Goal: Information Seeking & Learning: Learn about a topic

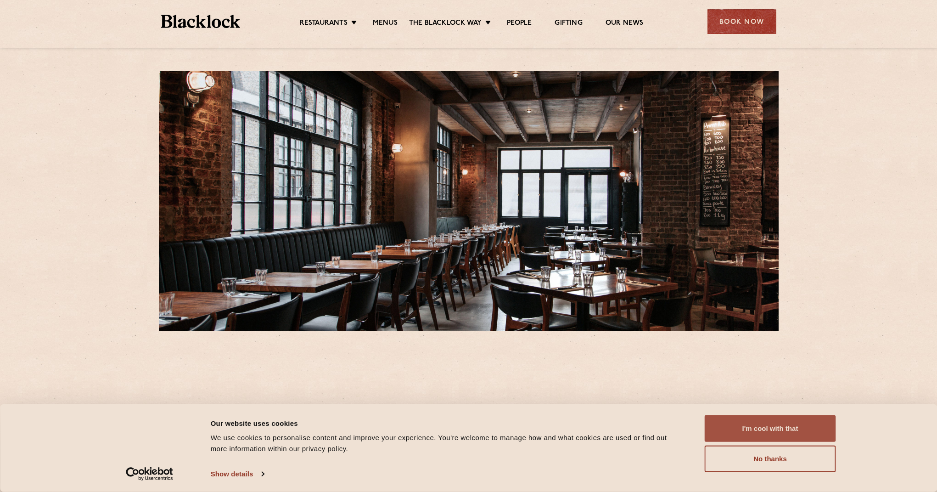
click at [737, 429] on button "I'm cool with that" at bounding box center [770, 428] width 131 height 27
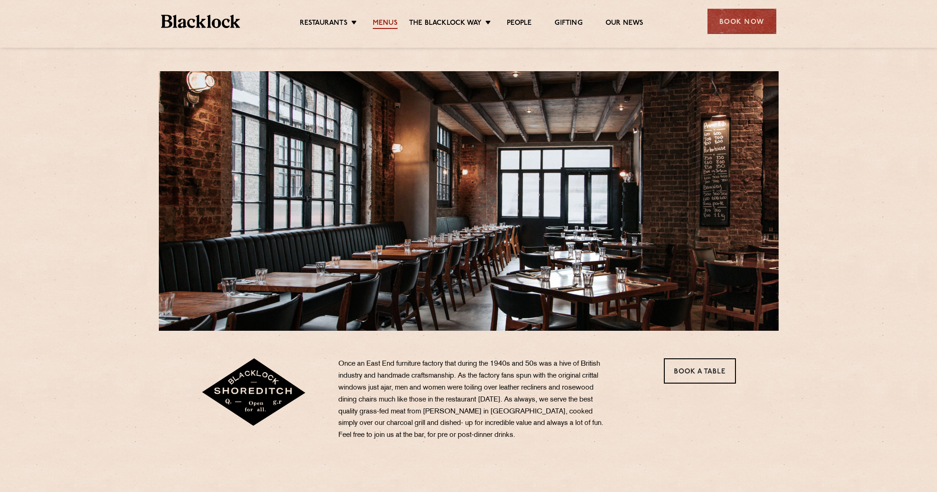
click at [388, 19] on link "Menus" at bounding box center [385, 24] width 25 height 10
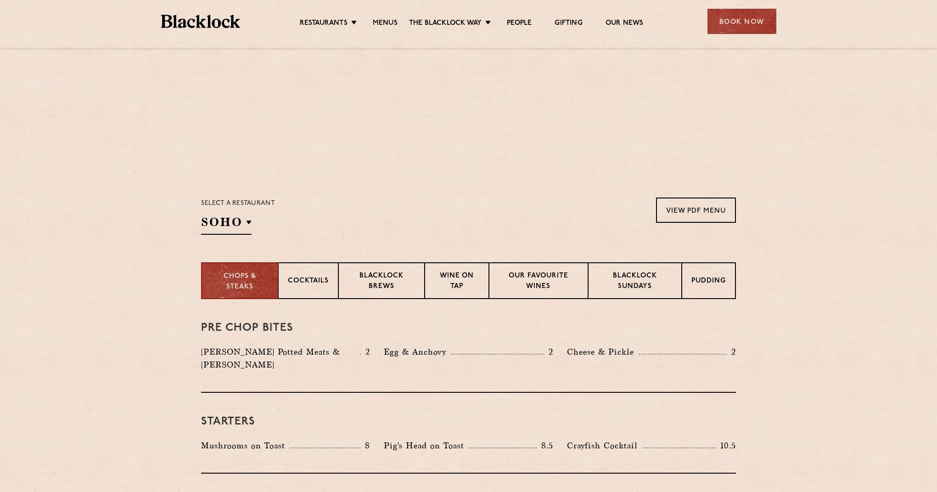
scroll to position [165, 0]
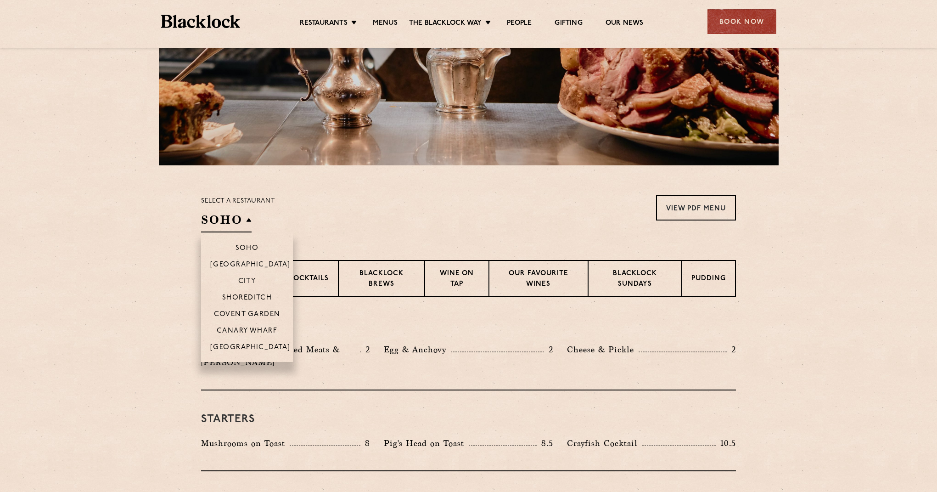
click at [249, 216] on h2 "SOHO" at bounding box center [226, 222] width 51 height 21
click at [256, 300] on p "Shoreditch" at bounding box center [247, 298] width 50 height 9
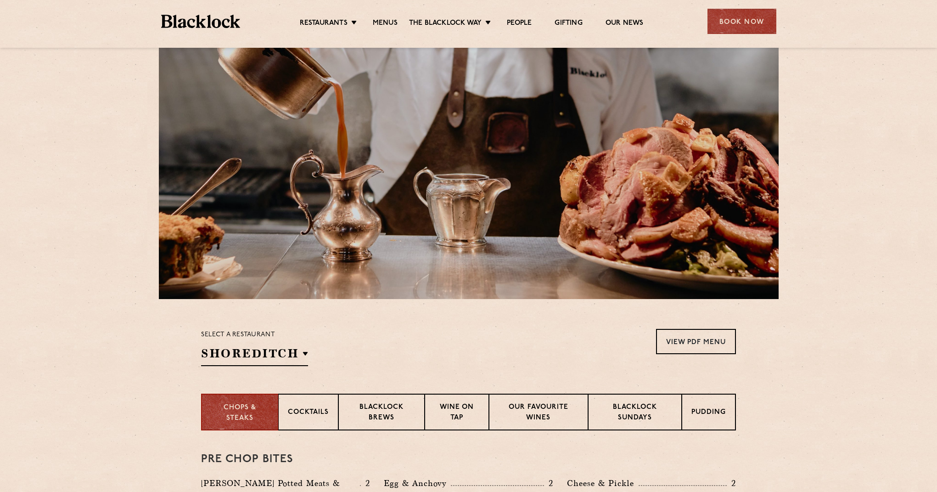
scroll to position [0, 0]
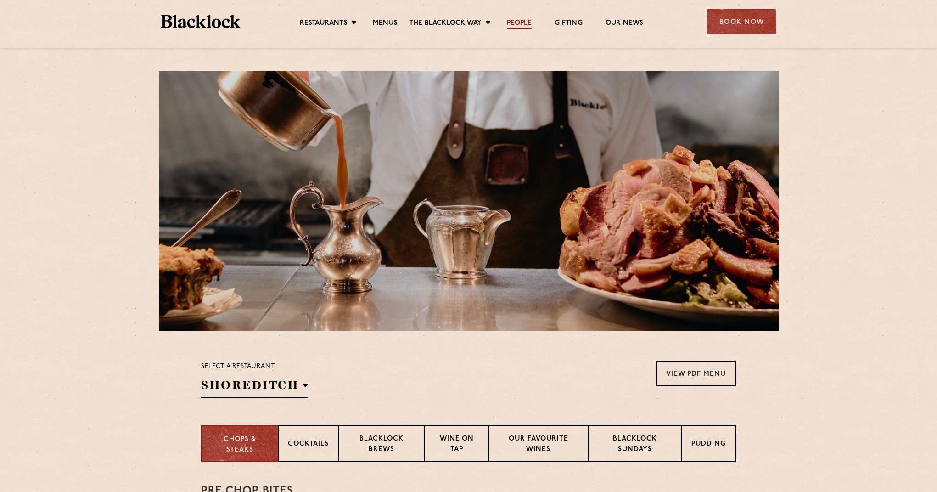
click at [521, 21] on link "People" at bounding box center [519, 24] width 25 height 10
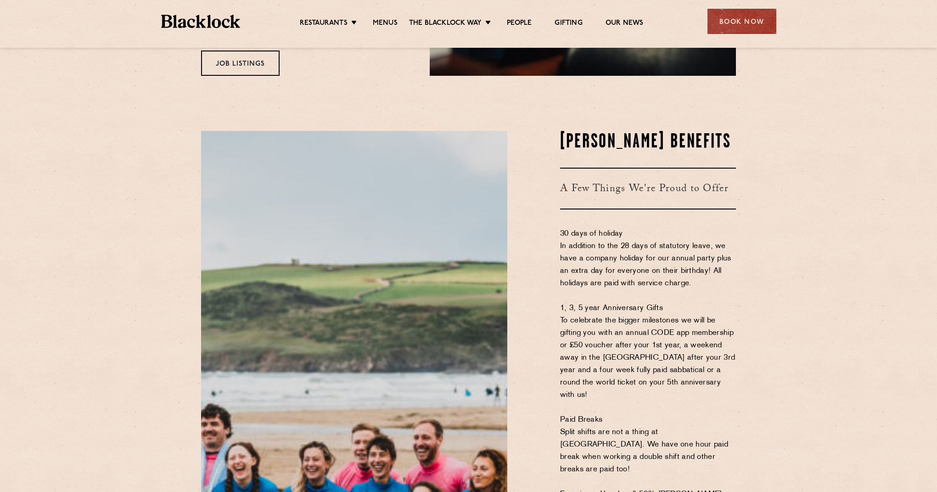
scroll to position [411, 0]
